Goal: Task Accomplishment & Management: Manage account settings

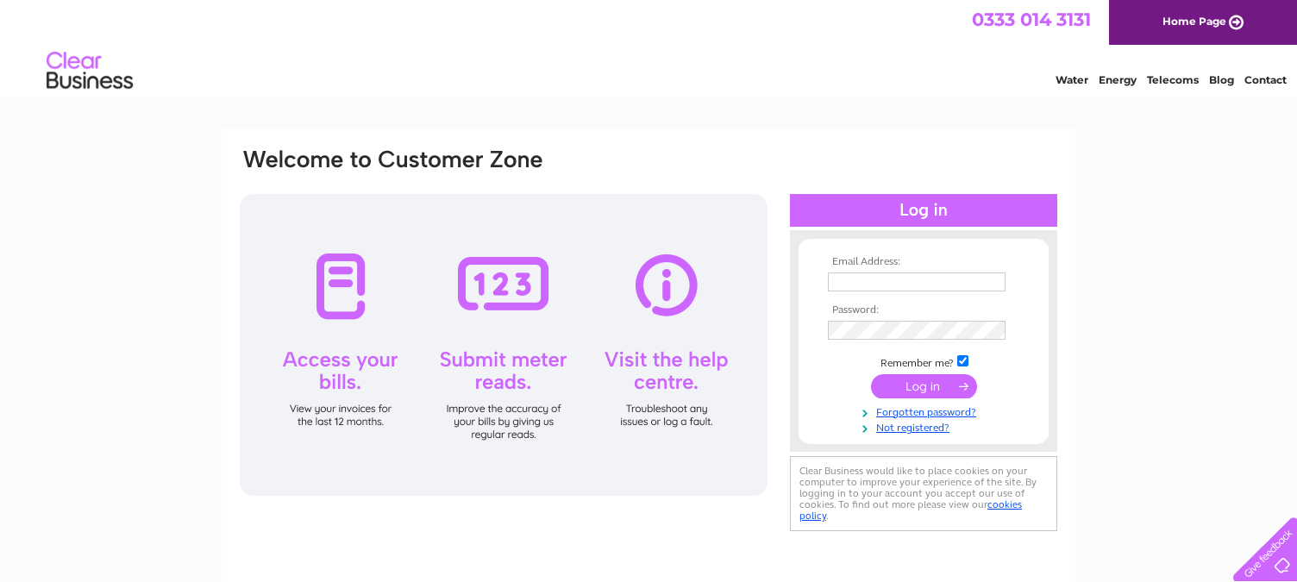
type input "[EMAIL_ADDRESS][DOMAIN_NAME]"
click at [902, 393] on input "submit" at bounding box center [924, 386] width 106 height 24
click at [900, 385] on input "submit" at bounding box center [924, 386] width 106 height 24
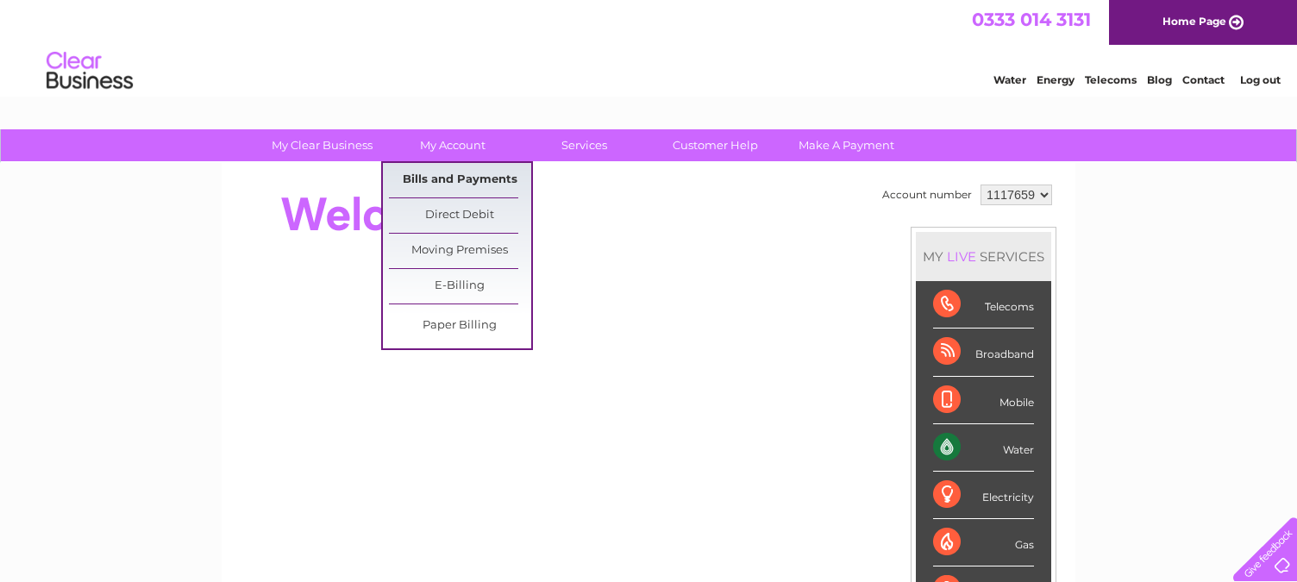
click at [459, 176] on link "Bills and Payments" at bounding box center [460, 180] width 142 height 34
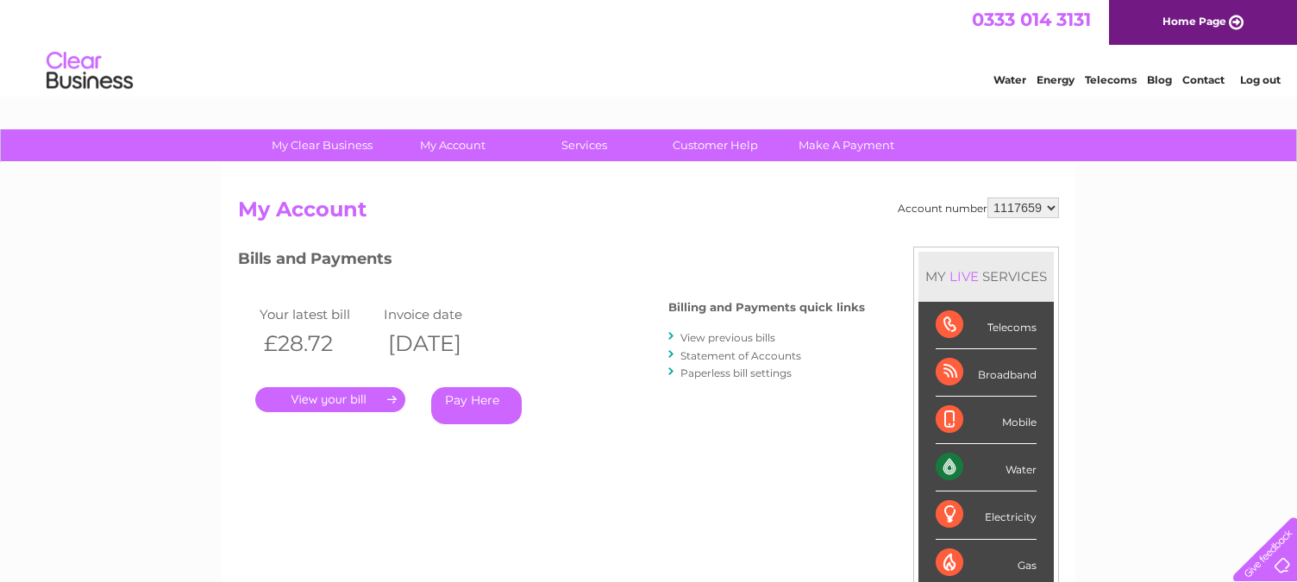
click at [742, 352] on link "Statement of Accounts" at bounding box center [740, 355] width 121 height 13
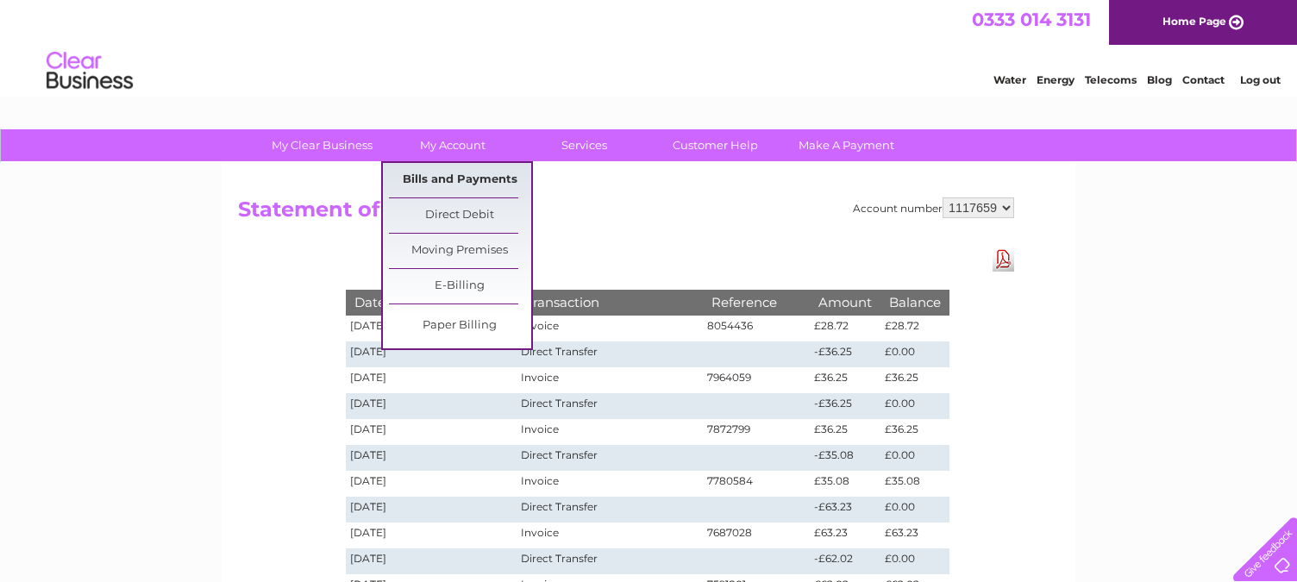
click at [468, 175] on link "Bills and Payments" at bounding box center [460, 180] width 142 height 34
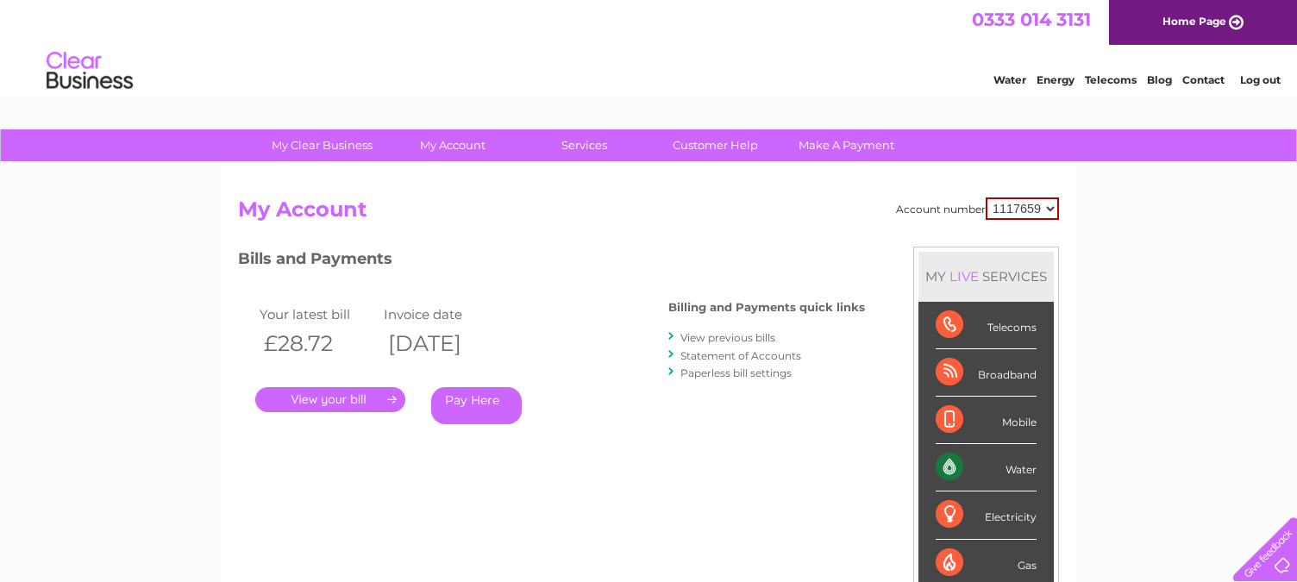
click at [329, 396] on link "." at bounding box center [330, 399] width 150 height 25
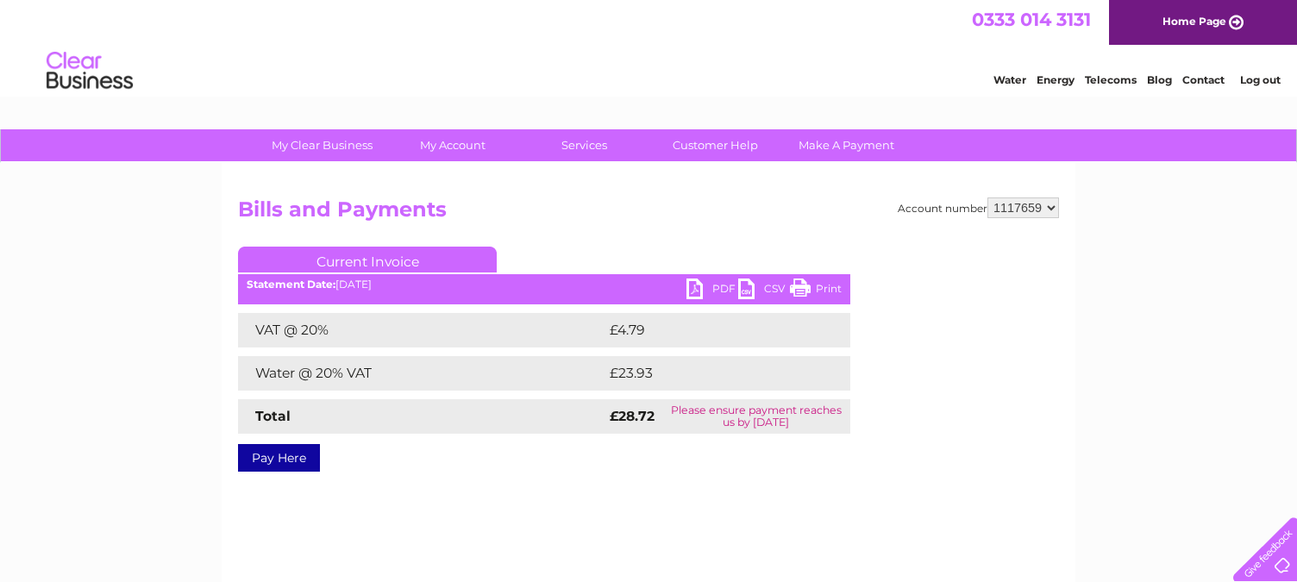
click at [705, 285] on link "PDF" at bounding box center [712, 291] width 52 height 25
